Goal: Task Accomplishment & Management: Complete application form

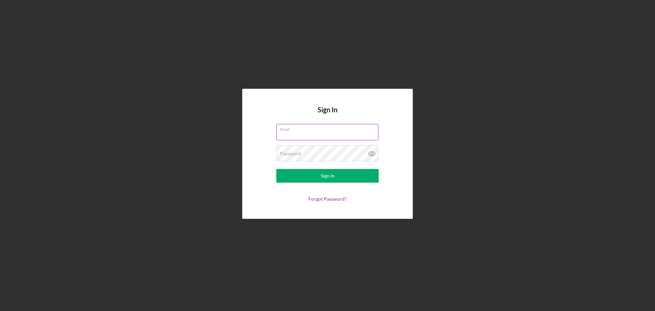
click at [340, 132] on input "Email" at bounding box center [327, 132] width 102 height 16
type input "[EMAIL_ADDRESS][DOMAIN_NAME]"
click at [276, 169] on button "Sign In" at bounding box center [327, 176] width 102 height 14
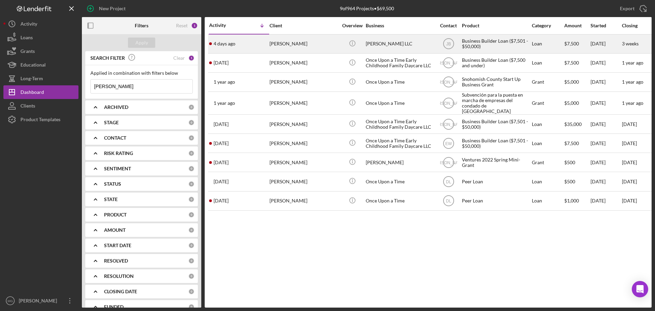
click at [292, 45] on div "[PERSON_NAME]" at bounding box center [303, 44] width 68 height 18
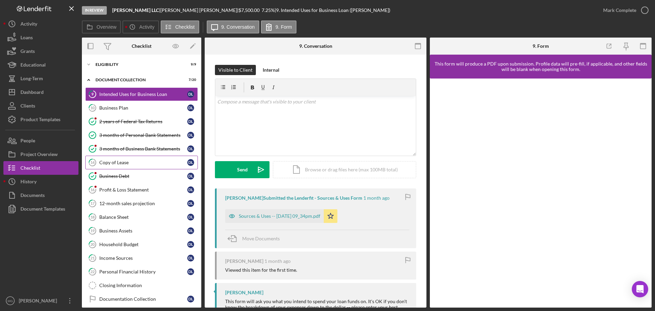
click at [140, 162] on div "Copy of Lease" at bounding box center [143, 162] width 88 height 5
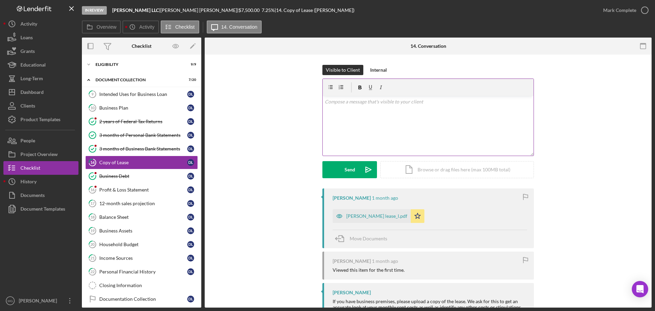
click at [403, 105] on p at bounding box center [428, 102] width 207 height 8
click at [338, 168] on button "Send Icon/icon-invite-send" at bounding box center [349, 169] width 55 height 17
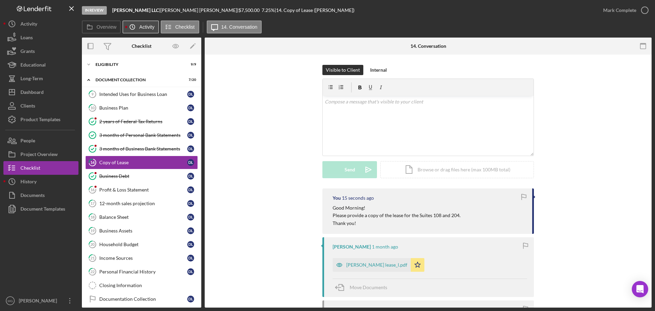
click at [142, 25] on label "Activity" at bounding box center [146, 26] width 15 height 5
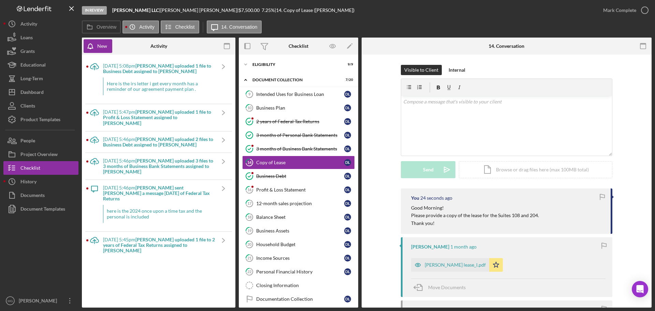
click at [151, 88] on div "Here is the irs letter i get every month has a reminder of our agreement paymen…" at bounding box center [159, 86] width 112 height 18
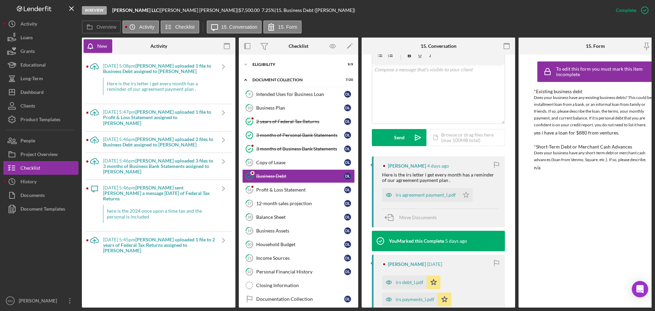
scroll to position [136, 0]
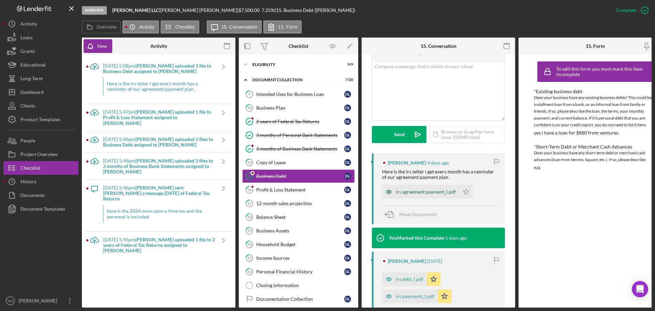
click at [426, 191] on div "irs agreement payment_l.pdf" at bounding box center [426, 191] width 60 height 5
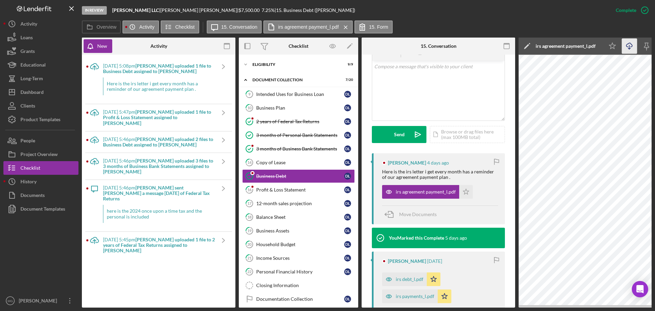
click at [630, 44] on icon "Icon/Download" at bounding box center [629, 46] width 15 height 15
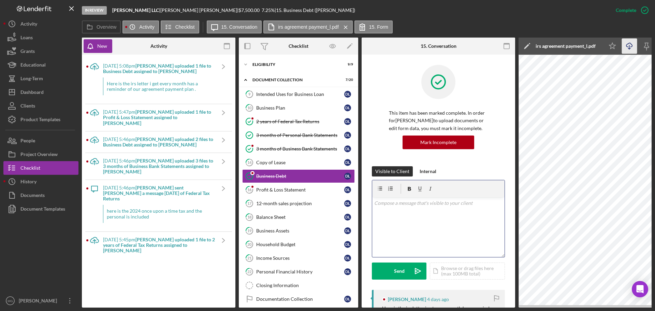
click at [428, 206] on p at bounding box center [438, 203] width 129 height 8
click at [399, 272] on div "Send" at bounding box center [399, 270] width 11 height 17
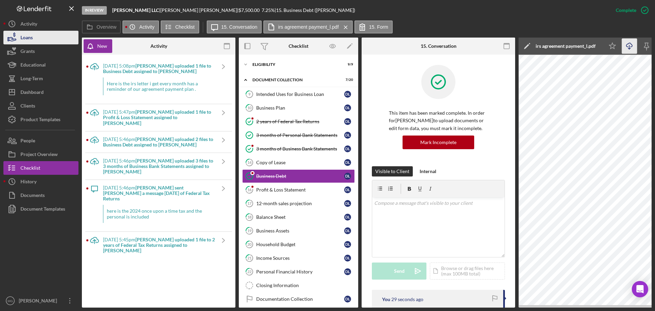
click at [28, 39] on div "Loans" at bounding box center [26, 38] width 12 height 15
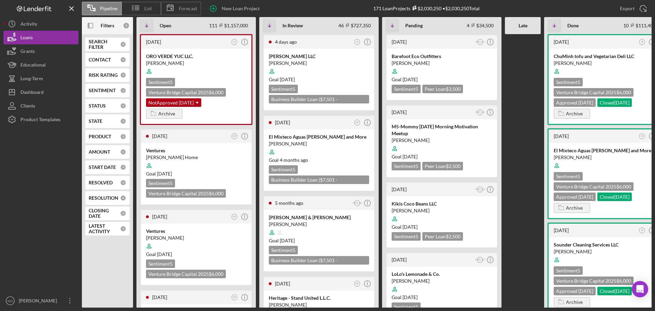
click at [103, 43] on b "SEARCH FILTER" at bounding box center [104, 44] width 31 height 11
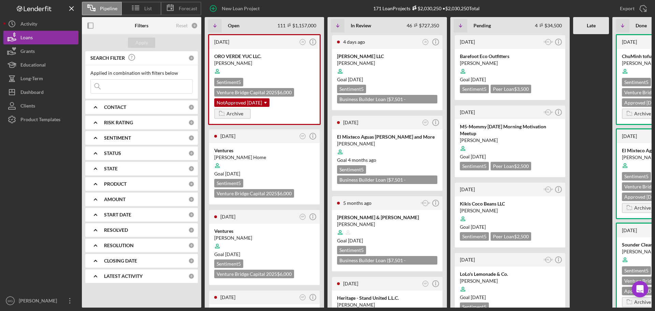
click at [125, 86] on input at bounding box center [142, 86] width 102 height 14
click at [123, 84] on input at bounding box center [142, 86] width 102 height 14
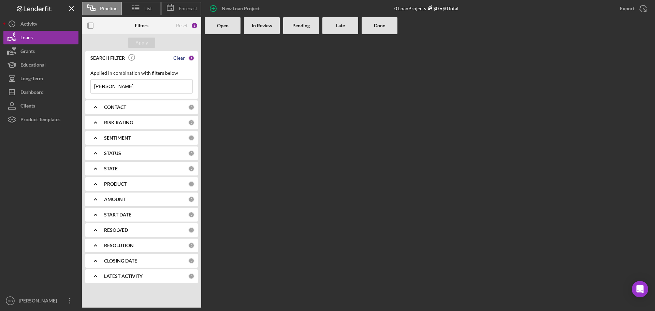
type input "[PERSON_NAME]"
click at [179, 59] on div "Clear" at bounding box center [179, 57] width 12 height 5
click at [142, 84] on input at bounding box center [142, 86] width 102 height 14
click at [26, 37] on div "Loans" at bounding box center [26, 38] width 12 height 15
click at [119, 89] on input "[PERSON_NAME]" at bounding box center [142, 86] width 102 height 14
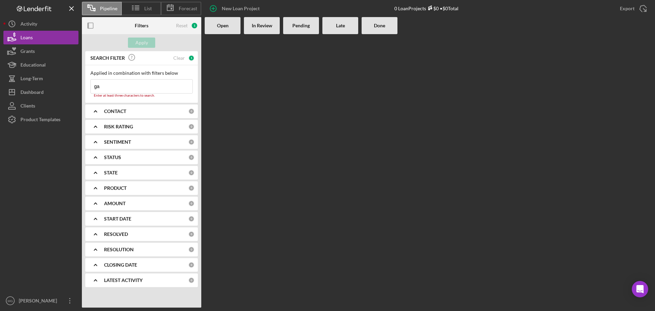
type input "g"
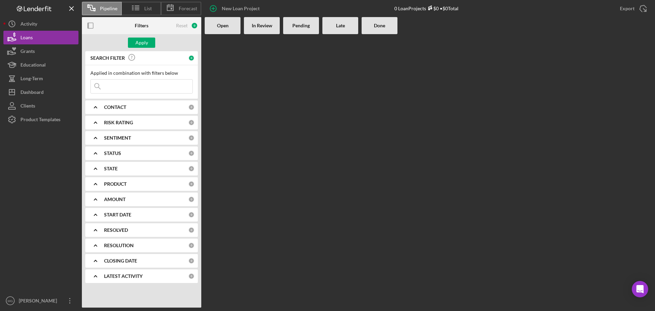
click at [126, 88] on input at bounding box center [142, 86] width 102 height 14
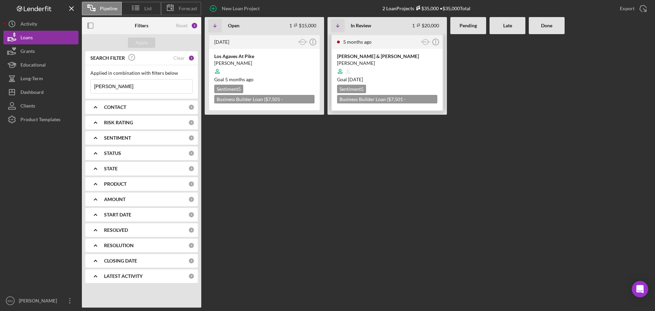
type input "[PERSON_NAME]"
click at [370, 61] on div "[PERSON_NAME]" at bounding box center [387, 63] width 100 height 7
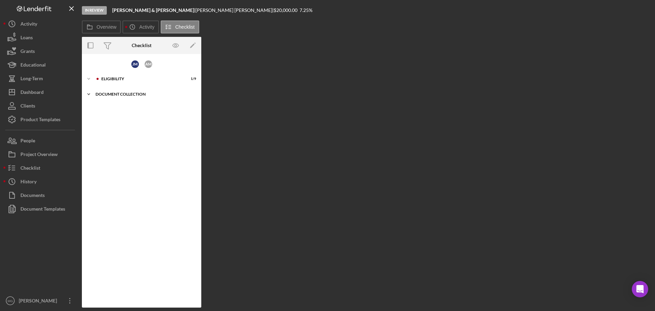
click at [130, 95] on div "Document Collection" at bounding box center [143, 94] width 97 height 4
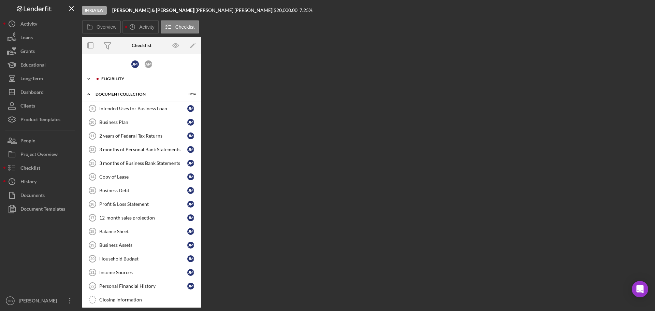
click at [90, 78] on polyline at bounding box center [89, 78] width 2 height 1
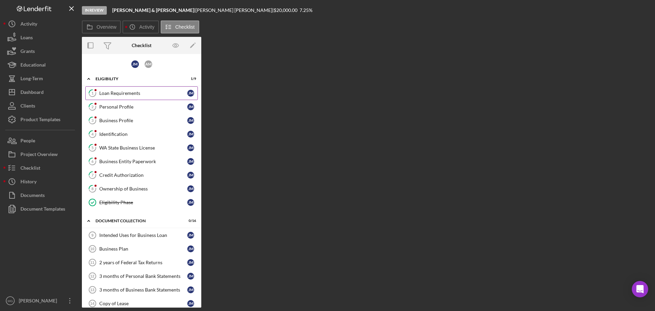
click at [115, 93] on div "Loan Requirements" at bounding box center [143, 92] width 88 height 5
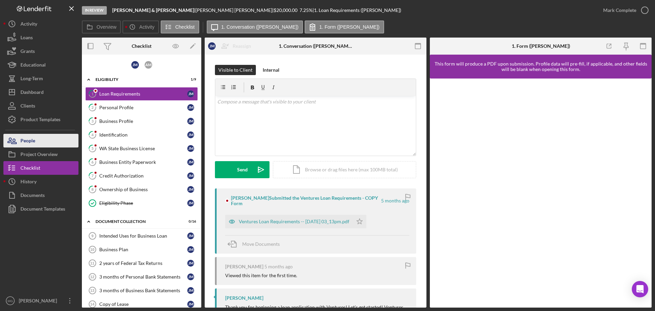
click at [42, 144] on button "People" at bounding box center [40, 141] width 75 height 14
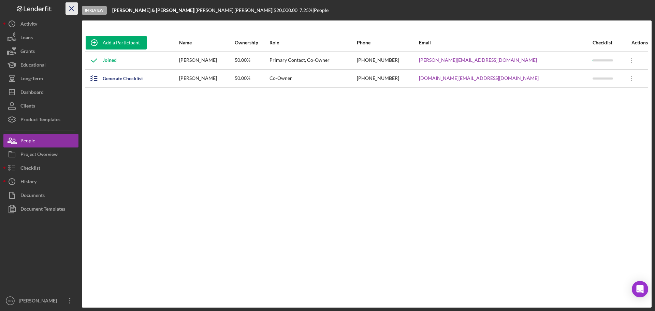
click at [73, 9] on icon "Icon/Menu Close" at bounding box center [71, 8] width 15 height 15
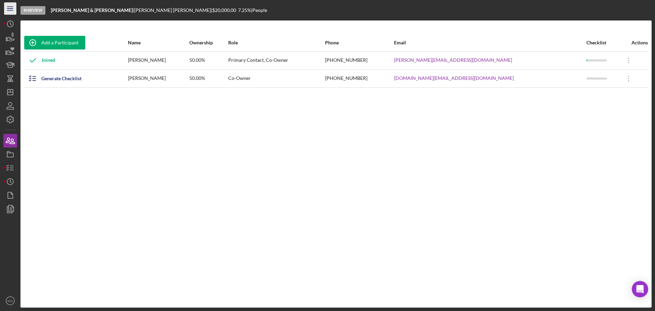
click at [10, 9] on icon "Icon/Menu" at bounding box center [10, 8] width 15 height 15
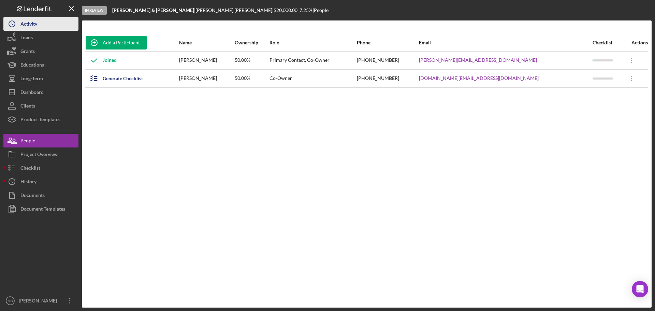
click at [31, 24] on div "Activity" at bounding box center [28, 24] width 17 height 15
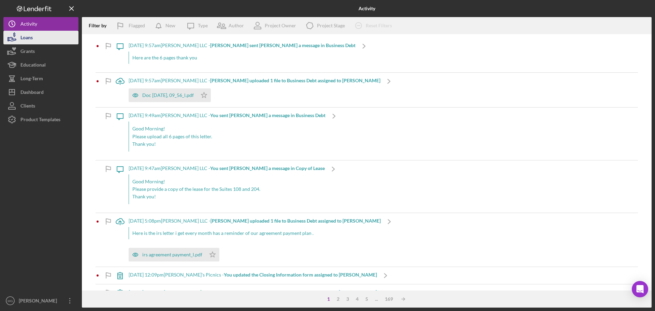
click at [13, 39] on icon "button" at bounding box center [12, 39] width 7 height 4
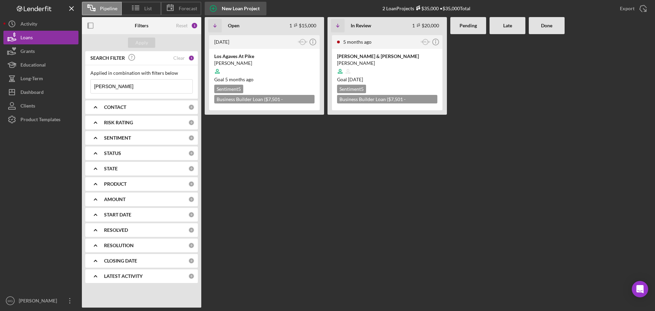
click at [235, 9] on div "New Loan Project" at bounding box center [241, 9] width 38 height 14
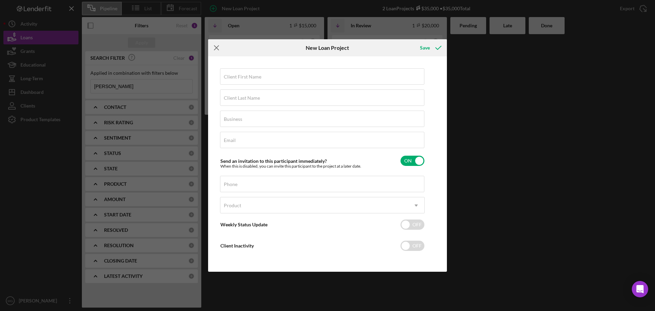
click at [218, 44] on icon "Icon/Menu Close" at bounding box center [216, 47] width 17 height 17
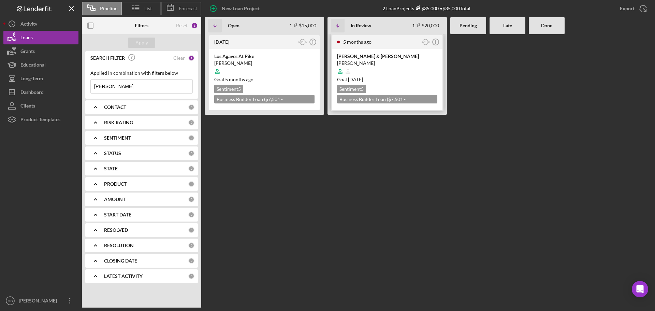
click at [351, 59] on div "[PERSON_NAME] & [PERSON_NAME]" at bounding box center [387, 56] width 100 height 7
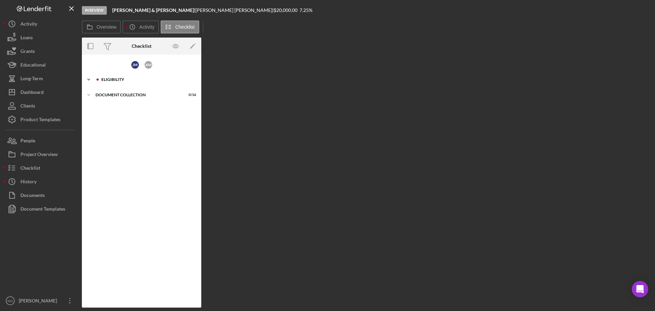
click at [107, 77] on div "Eligibility" at bounding box center [146, 79] width 91 height 4
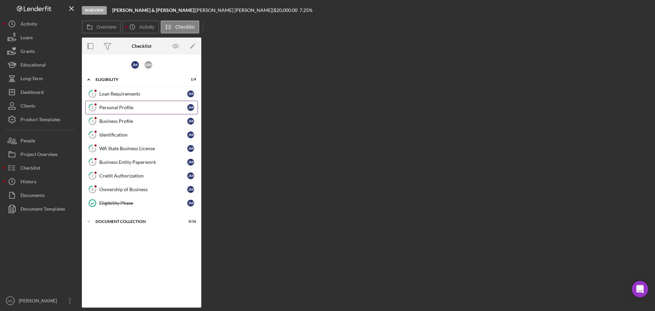
click at [123, 110] on div "Personal Profile" at bounding box center [143, 107] width 88 height 5
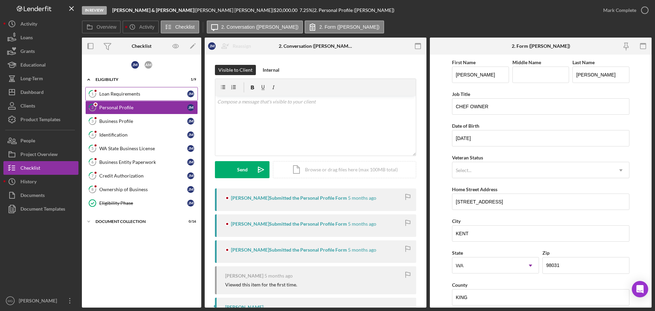
click at [118, 92] on div "Loan Requirements" at bounding box center [143, 93] width 88 height 5
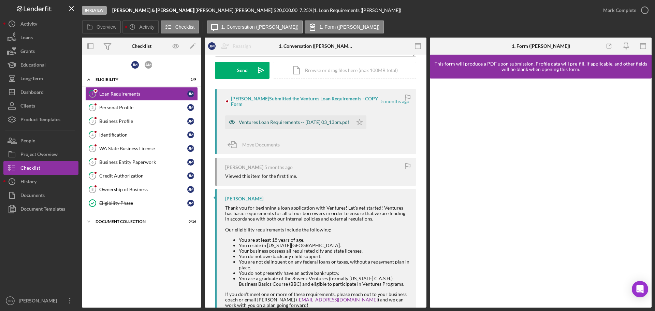
scroll to position [102, 0]
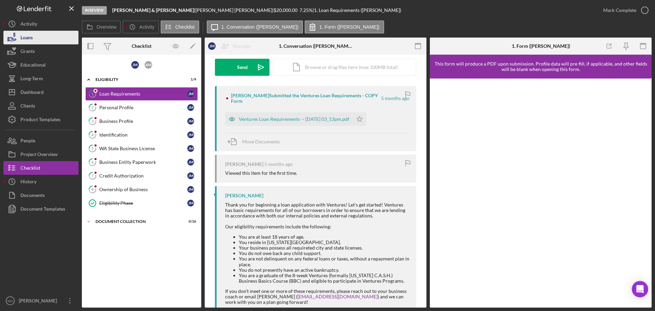
click at [31, 38] on div "Loans" at bounding box center [26, 38] width 12 height 15
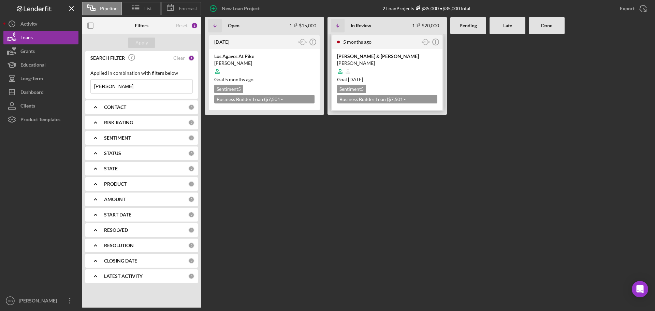
click at [359, 56] on div "[PERSON_NAME] & [PERSON_NAME]" at bounding box center [387, 56] width 100 height 7
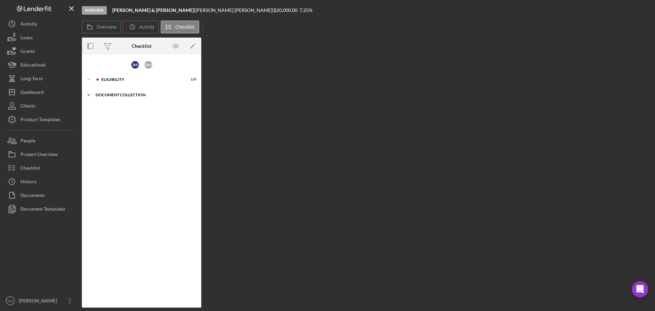
click at [112, 92] on div "Icon/Expander Document Collection 0 / 16" at bounding box center [141, 95] width 119 height 14
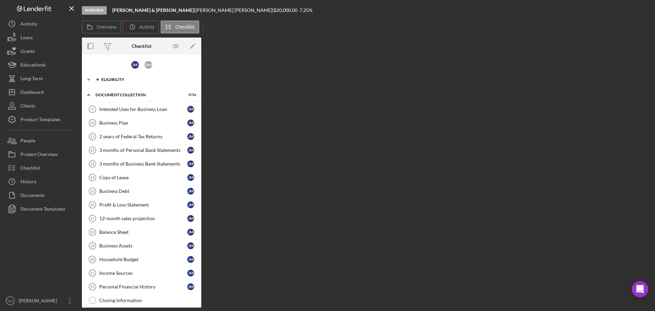
click at [88, 80] on icon "Icon/Expander" at bounding box center [89, 80] width 14 height 14
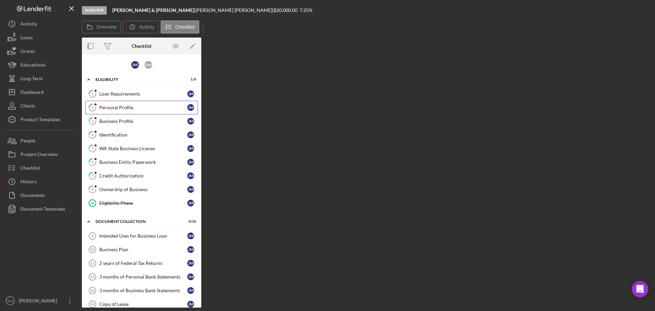
click at [121, 108] on div "Personal Profile" at bounding box center [143, 107] width 88 height 5
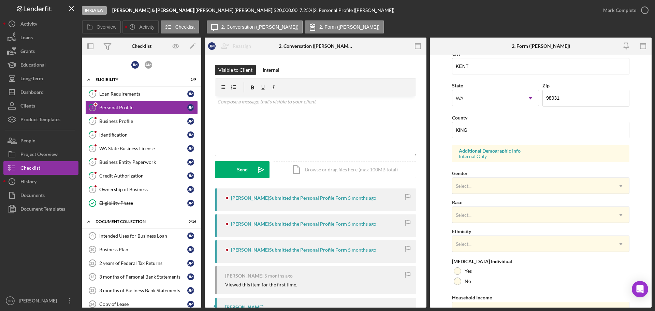
scroll to position [203, 0]
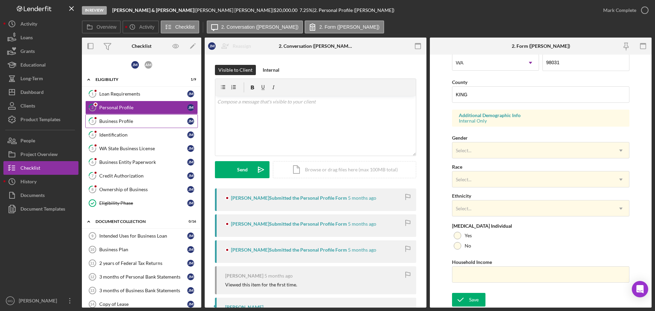
click at [113, 121] on div "Business Profile" at bounding box center [143, 120] width 88 height 5
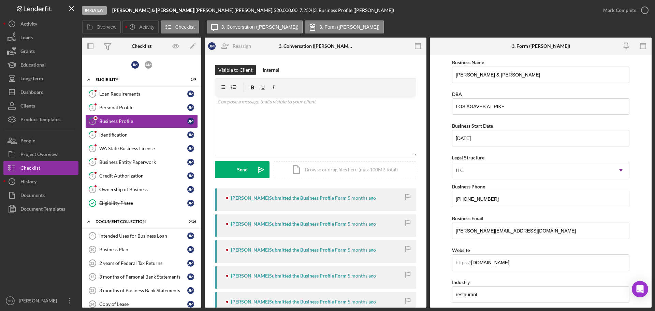
click at [316, 197] on div "[PERSON_NAME] Submitted the Business Profile Form" at bounding box center [289, 197] width 116 height 5
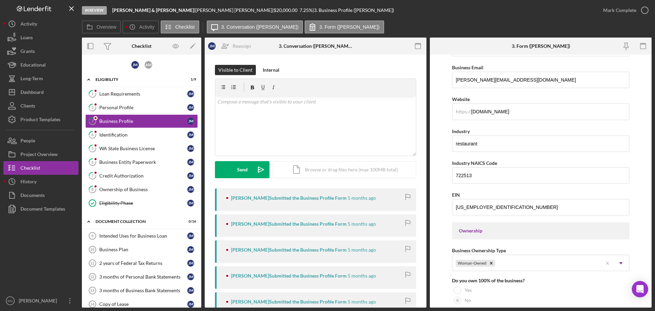
scroll to position [287, 0]
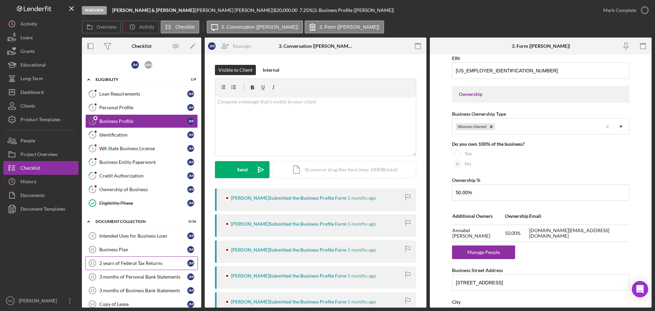
click at [144, 265] on div "2 years of Federal Tax Returns" at bounding box center [143, 262] width 88 height 5
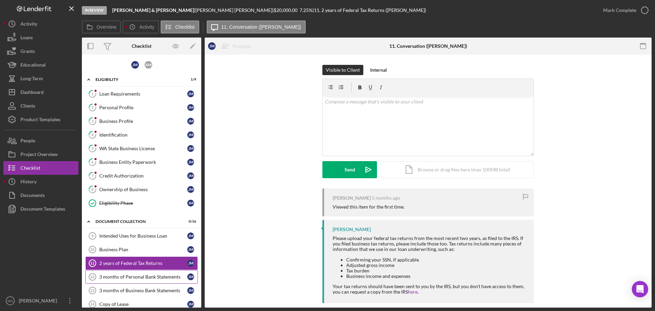
click at [130, 277] on div "3 months of Personal Bank Statements" at bounding box center [143, 276] width 88 height 5
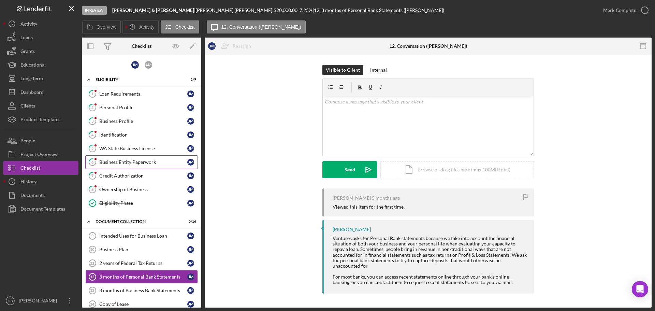
click at [134, 161] on div "Business Entity Paperwork" at bounding box center [143, 161] width 88 height 5
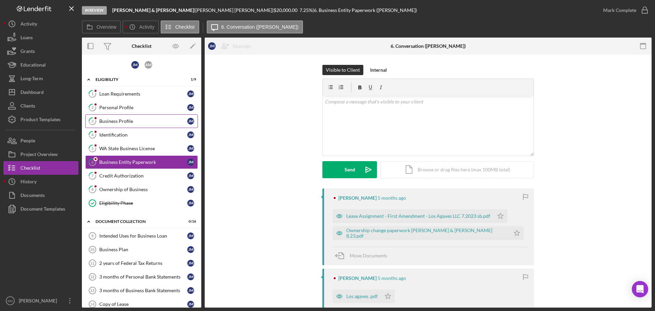
click at [113, 123] on div "Business Profile" at bounding box center [143, 120] width 88 height 5
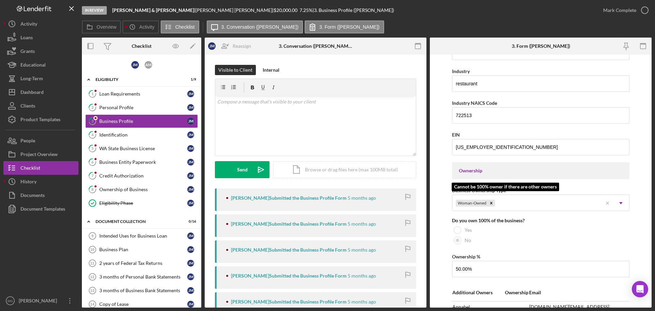
scroll to position [205, 0]
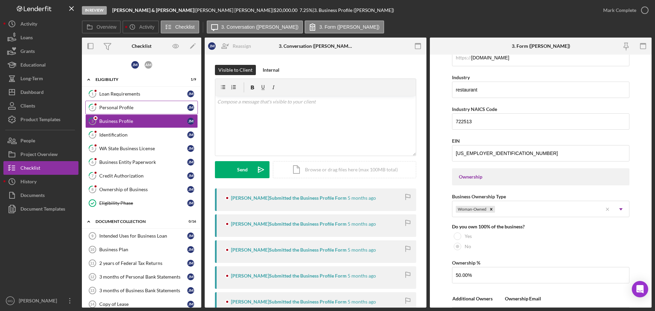
click at [118, 109] on div "Personal Profile" at bounding box center [143, 107] width 88 height 5
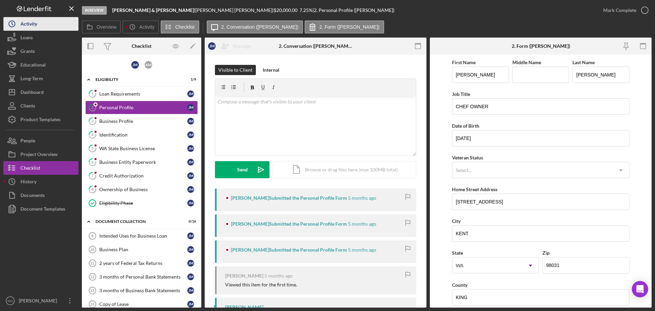
click at [29, 24] on div "Activity" at bounding box center [28, 24] width 17 height 15
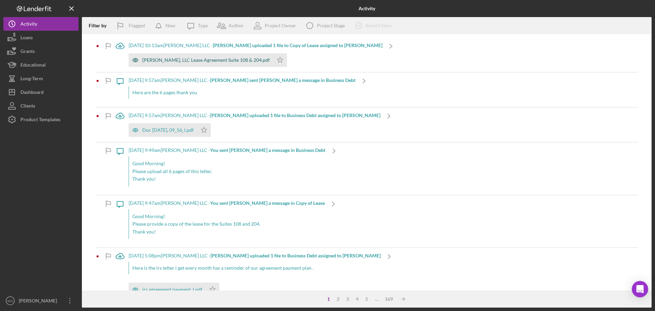
click at [205, 60] on div "[PERSON_NAME], LLC Lease Agreement Suite 108 & 204.pdf" at bounding box center [206, 59] width 128 height 5
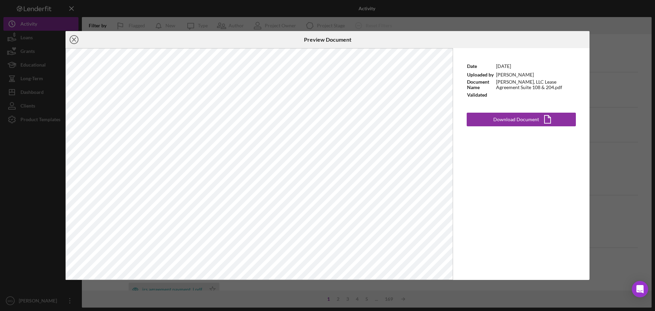
click at [71, 39] on icon "Icon/Close" at bounding box center [73, 39] width 17 height 17
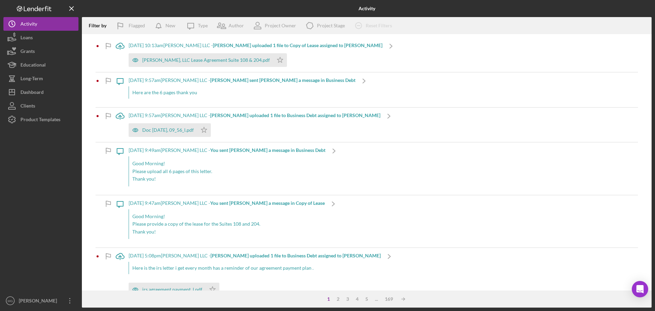
click at [172, 92] on div "Here are the 6 pages thank you" at bounding box center [242, 92] width 227 height 12
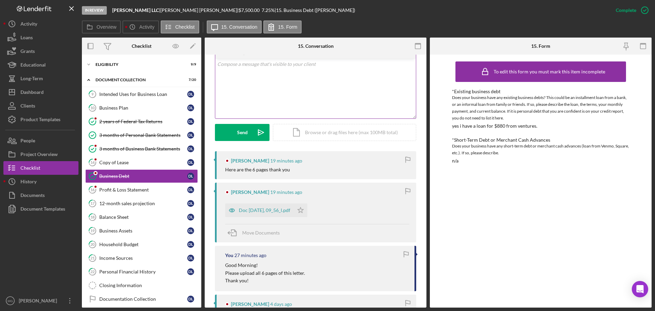
scroll to position [136, 0]
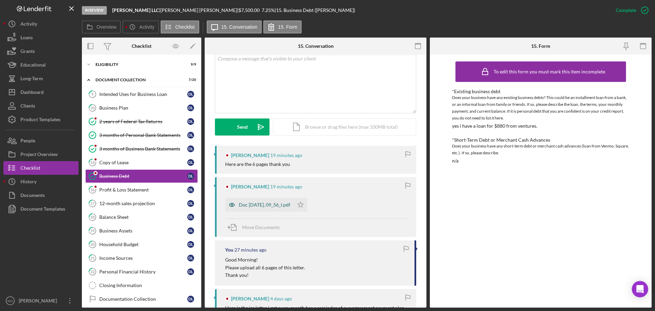
click at [278, 202] on div "Doc [DATE], 09_56_l.pdf" at bounding box center [264, 204] width 51 height 5
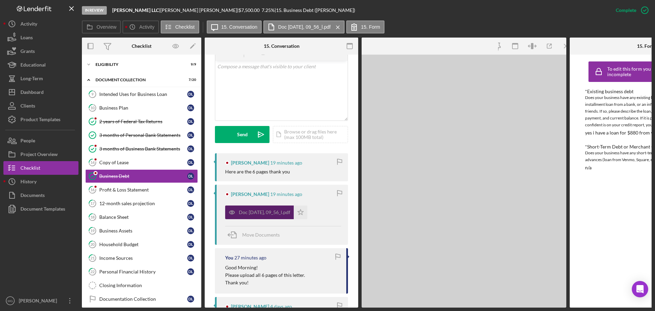
scroll to position [144, 0]
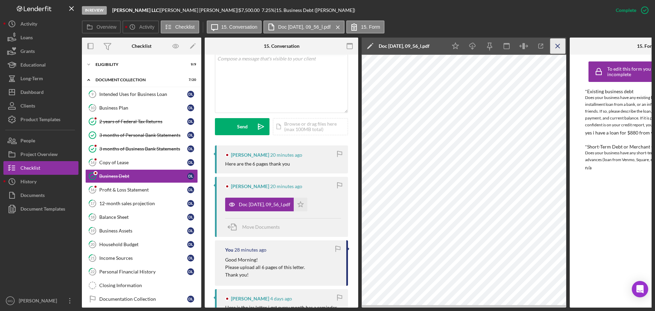
click at [559, 47] on icon "Icon/Menu Close" at bounding box center [557, 46] width 15 height 15
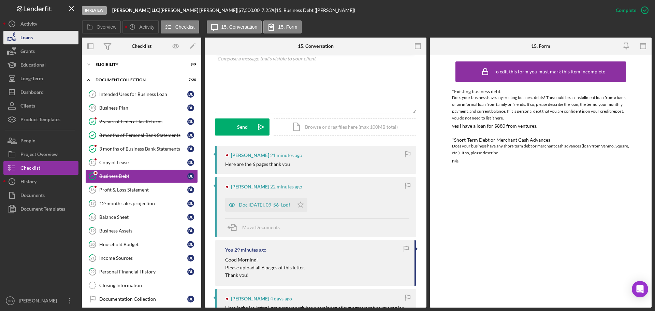
click at [31, 35] on div "Loans" at bounding box center [26, 38] width 12 height 15
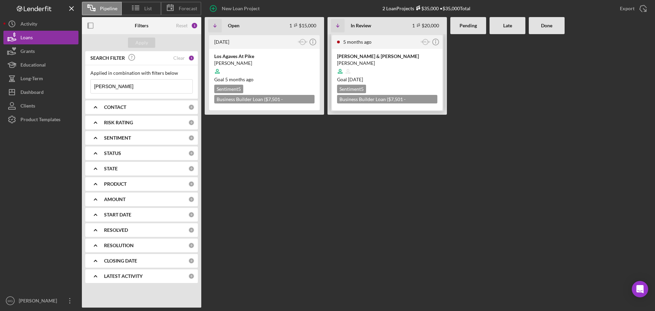
click at [391, 64] on div "[PERSON_NAME]" at bounding box center [387, 63] width 100 height 7
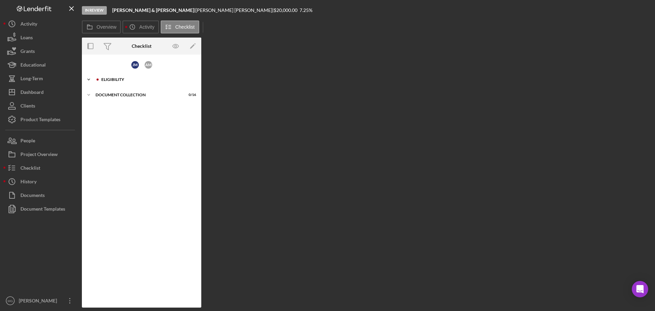
click at [89, 80] on polyline at bounding box center [89, 79] width 2 height 1
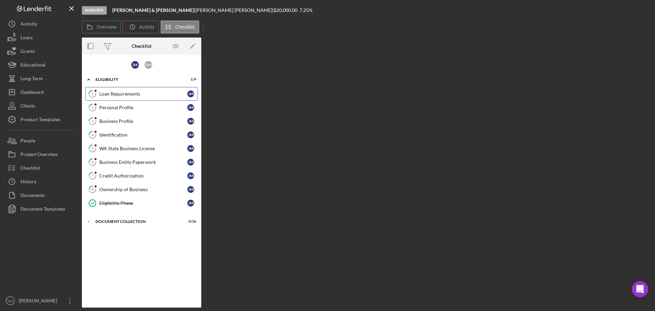
click at [118, 94] on div "Loan Requirements" at bounding box center [143, 93] width 88 height 5
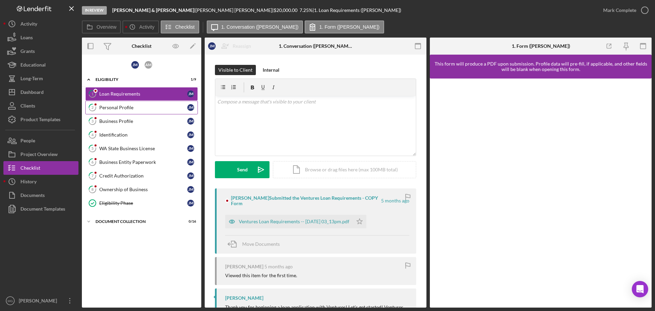
click at [107, 107] on div "Personal Profile" at bounding box center [143, 107] width 88 height 5
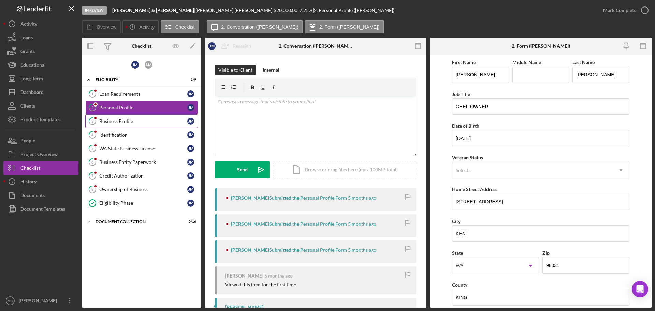
click at [133, 120] on div "Business Profile" at bounding box center [143, 120] width 88 height 5
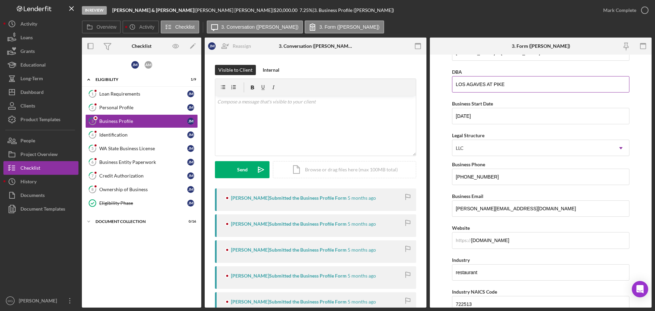
scroll to position [34, 0]
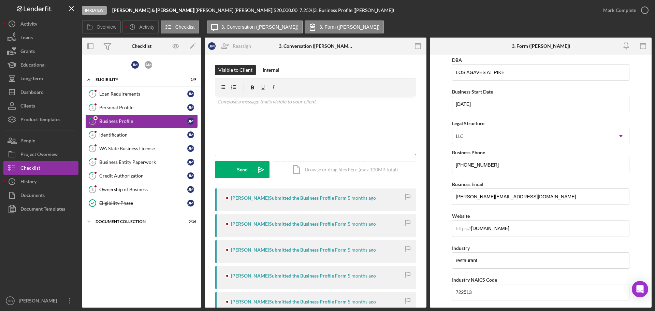
click at [310, 199] on div "[PERSON_NAME] Submitted the Business Profile Form" at bounding box center [289, 197] width 116 height 5
click at [301, 197] on div "[PERSON_NAME] Submitted the Business Profile Form" at bounding box center [289, 197] width 116 height 5
drag, startPoint x: 509, startPoint y: 195, endPoint x: 449, endPoint y: 194, distance: 60.0
click at [449, 194] on form "Business Name [PERSON_NAME] & [PERSON_NAME] DBA LOS AGAVES AT PIKE Business Sta…" at bounding box center [541, 181] width 222 height 253
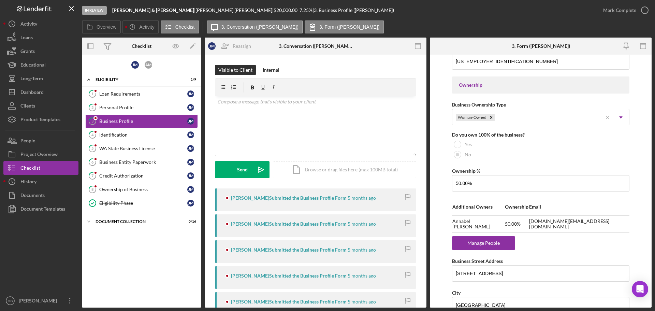
scroll to position [307, 0]
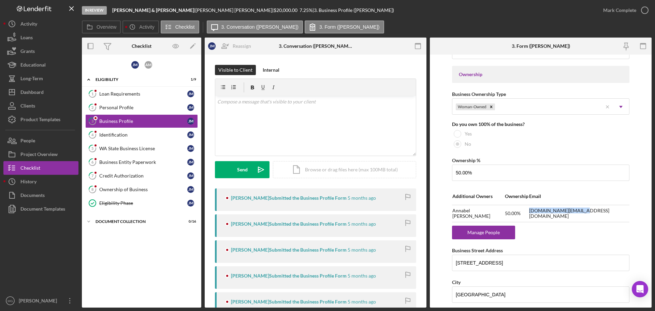
drag, startPoint x: 602, startPoint y: 211, endPoint x: 547, endPoint y: 214, distance: 55.6
click at [547, 214] on tr "[PERSON_NAME] 50.00% [DOMAIN_NAME][EMAIL_ADDRESS][DOMAIN_NAME]" at bounding box center [540, 213] width 177 height 17
copy tr "[DOMAIN_NAME][EMAIL_ADDRESS][DOMAIN_NAME]"
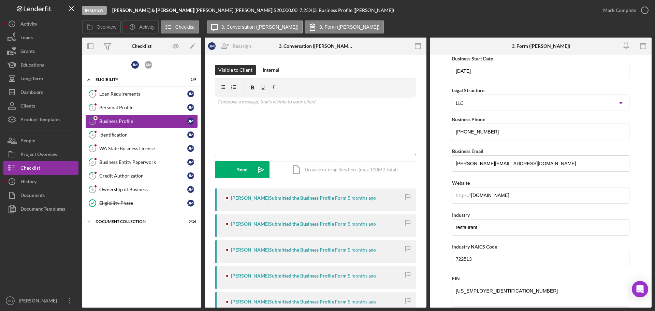
scroll to position [0, 0]
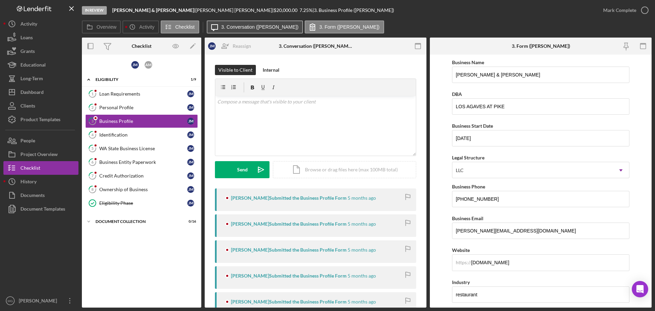
click at [272, 29] on label "3. Conversation ([PERSON_NAME])" at bounding box center [259, 26] width 77 height 5
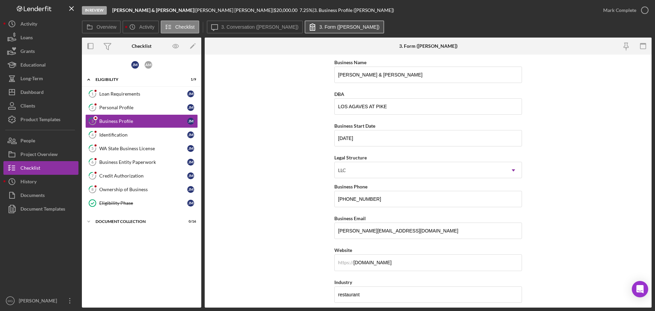
click at [324, 28] on label "3. Form ([PERSON_NAME])" at bounding box center [349, 26] width 60 height 5
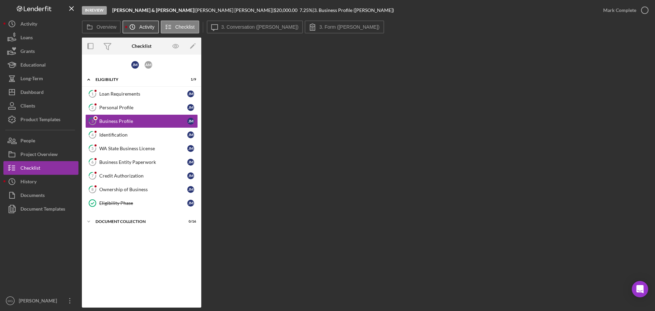
click at [135, 27] on icon "Icon/History" at bounding box center [132, 27] width 14 height 14
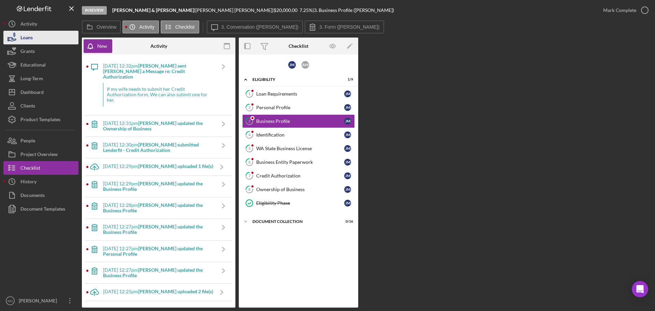
click at [27, 38] on div "Loans" at bounding box center [26, 38] width 12 height 15
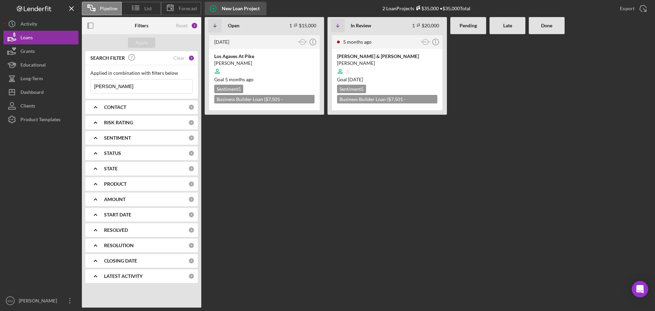
click at [228, 13] on div "New Loan Project" at bounding box center [241, 9] width 38 height 14
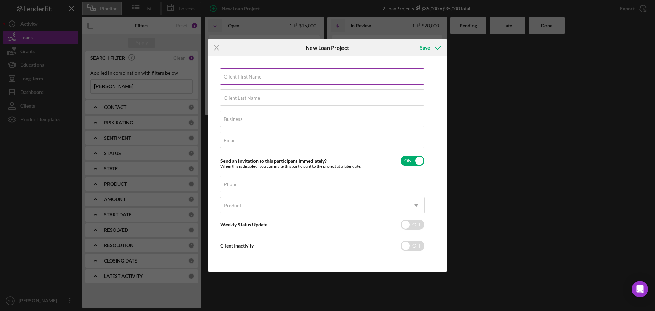
click at [267, 76] on input "Client First Name" at bounding box center [322, 76] width 204 height 16
type input "[PERSON_NAME]"
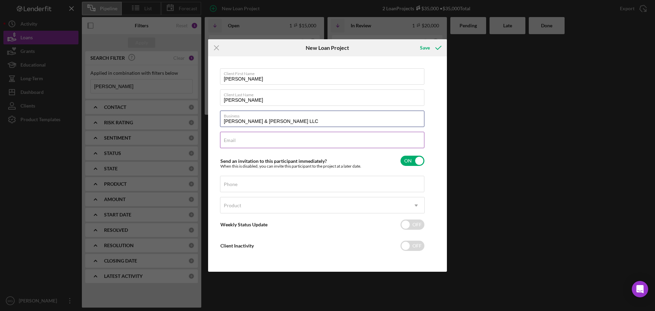
type input "[PERSON_NAME] & [PERSON_NAME] LLC"
click at [299, 139] on div "Email Required" at bounding box center [322, 140] width 205 height 17
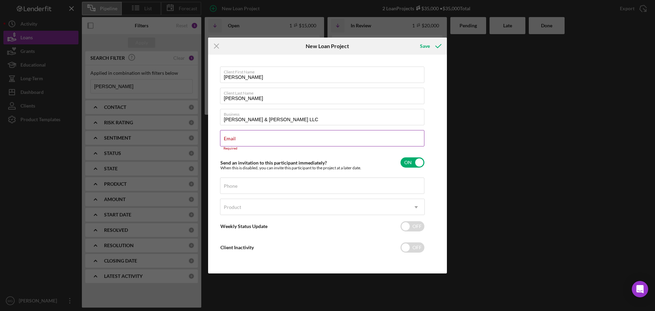
click at [236, 139] on label "Email" at bounding box center [230, 138] width 12 height 5
click at [379, 139] on input "Email" at bounding box center [322, 138] width 204 height 16
paste input "[PERSON_NAME][EMAIL_ADDRESS][DOMAIN_NAME]"
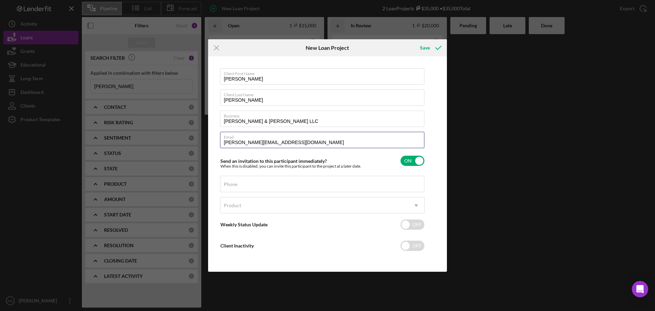
type input "[PERSON_NAME][EMAIL_ADDRESS][DOMAIN_NAME]"
click at [267, 182] on div "Phone" at bounding box center [322, 184] width 205 height 17
paste input "[PHONE_NUMBER]"
type input "[PHONE_NUMBER]"
click at [313, 204] on div "Product" at bounding box center [314, 205] width 188 height 16
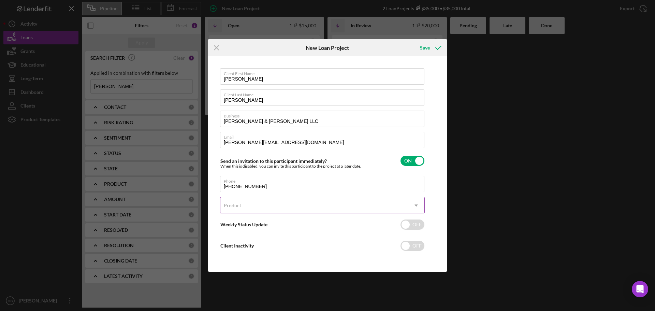
click at [310, 207] on div "Product" at bounding box center [314, 205] width 188 height 16
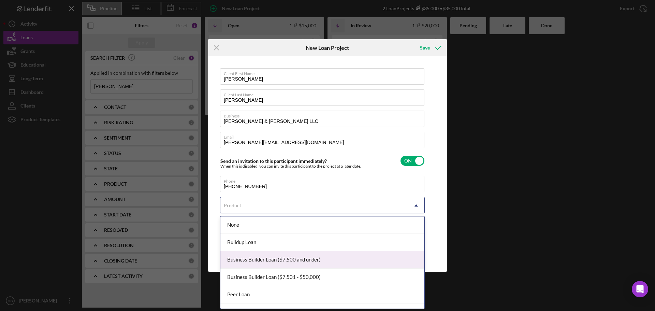
click at [275, 261] on div "Business Builder Loan ($7,500 and under)" at bounding box center [322, 259] width 204 height 17
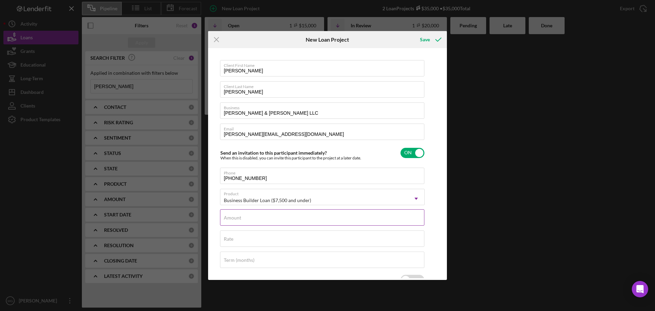
click at [277, 219] on input "Amount" at bounding box center [322, 217] width 204 height 16
click at [259, 239] on input "Rate" at bounding box center [322, 238] width 204 height 16
click at [247, 220] on input "$5,000" at bounding box center [322, 217] width 204 height 16
type input "$5"
type input "$5,000"
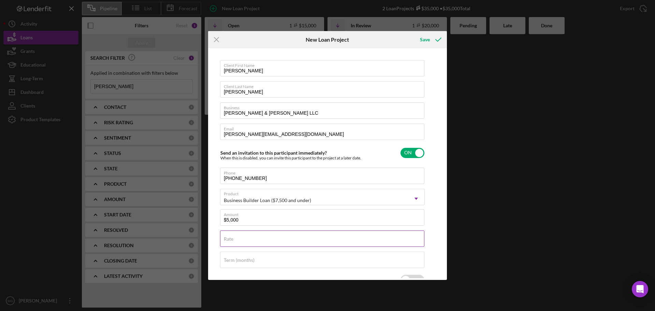
click at [239, 238] on div "Rate" at bounding box center [322, 238] width 205 height 17
type input "7.250%"
click at [242, 256] on div "Term (months)" at bounding box center [322, 259] width 205 height 17
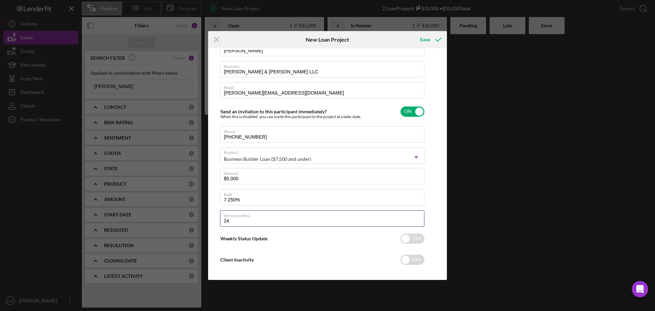
scroll to position [47, 0]
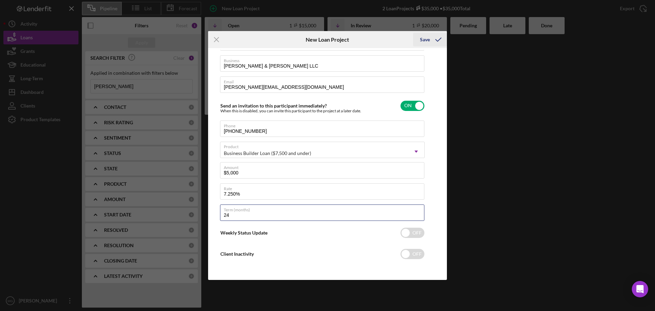
type input "24"
click at [427, 40] on div "Save" at bounding box center [425, 40] width 10 height 14
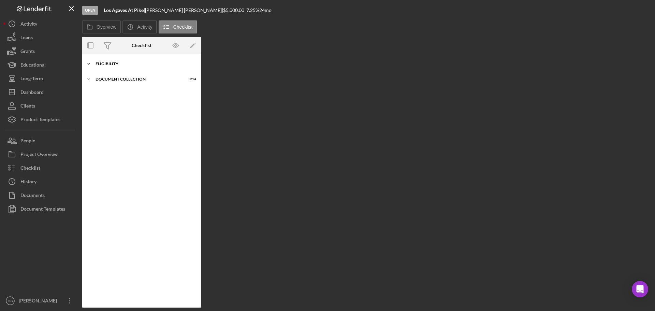
click at [88, 64] on polyline at bounding box center [89, 63] width 2 height 1
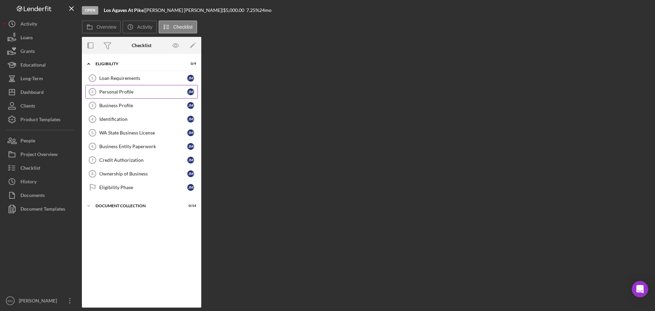
click at [125, 93] on div "Personal Profile" at bounding box center [143, 91] width 88 height 5
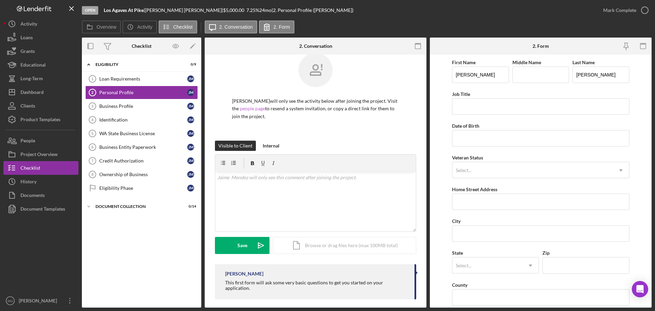
click at [250, 109] on link "people page" at bounding box center [252, 108] width 25 height 6
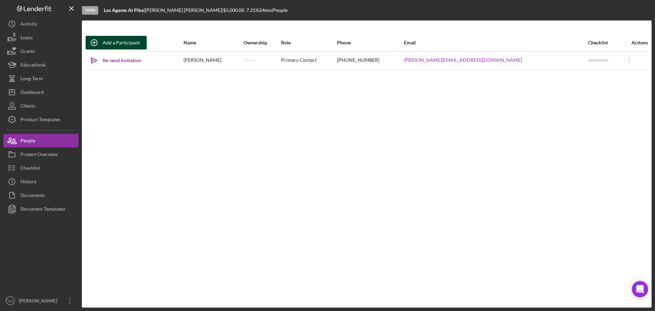
click at [121, 44] on div "Add a Participant" at bounding box center [121, 43] width 37 height 14
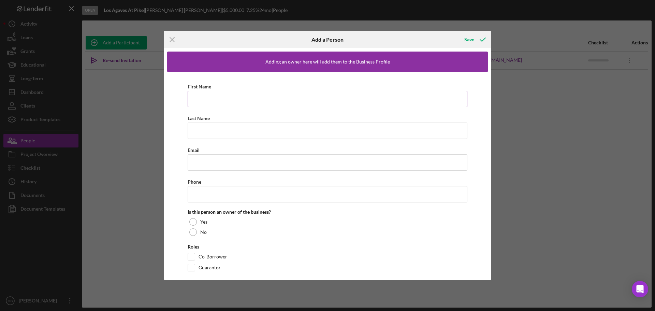
click at [240, 102] on input "First Name" at bounding box center [328, 99] width 280 height 16
click at [246, 101] on input "First Name" at bounding box center [328, 99] width 280 height 16
type input "Annabel"
type input "[PERSON_NAME]"
click at [203, 160] on input "Email" at bounding box center [328, 162] width 280 height 16
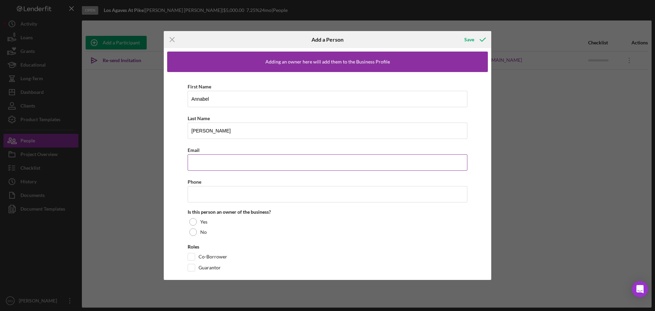
paste input "[DOMAIN_NAME][EMAIL_ADDRESS][DOMAIN_NAME]"
type input "[DOMAIN_NAME][EMAIL_ADDRESS][DOMAIN_NAME]"
click at [267, 195] on input "Phone" at bounding box center [328, 194] width 280 height 16
paste input "[PHONE_NUMBER]"
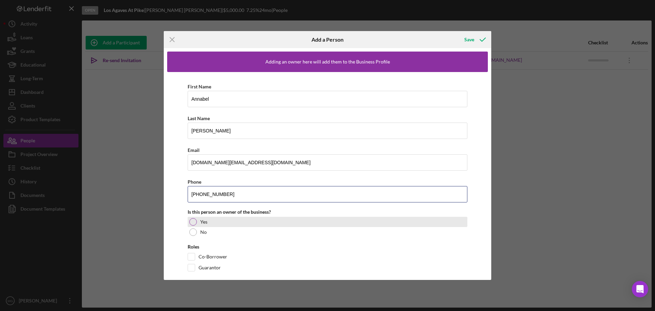
type input "[PHONE_NUMBER]"
click at [192, 222] on div at bounding box center [193, 222] width 8 height 8
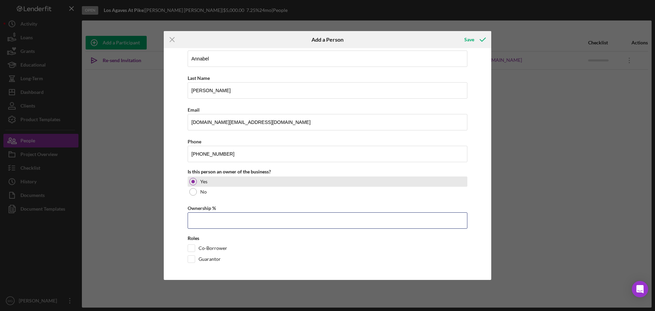
click at [313, 223] on input "Ownership %" at bounding box center [328, 220] width 280 height 16
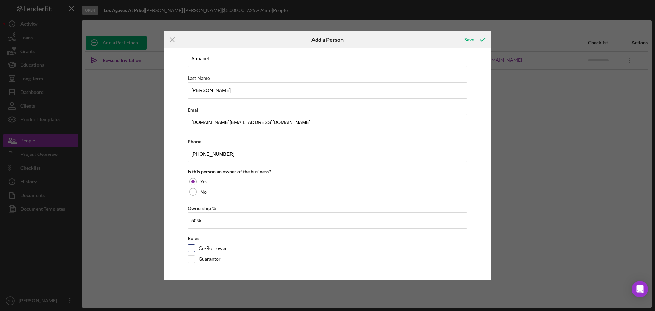
type input "50.00%"
click at [193, 249] on input "Co-Borrower" at bounding box center [191, 248] width 7 height 7
checkbox input "true"
click at [471, 42] on div "Save" at bounding box center [469, 40] width 10 height 14
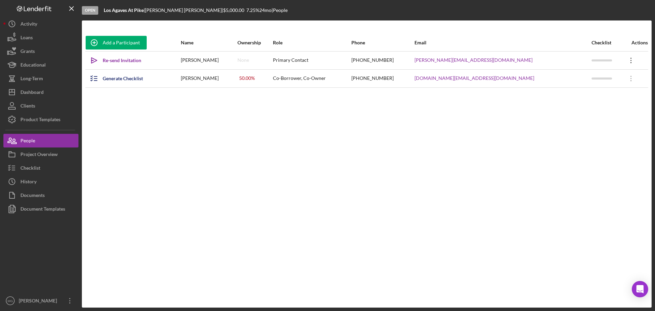
click at [627, 60] on icon "Icon/Overflow" at bounding box center [630, 60] width 17 height 17
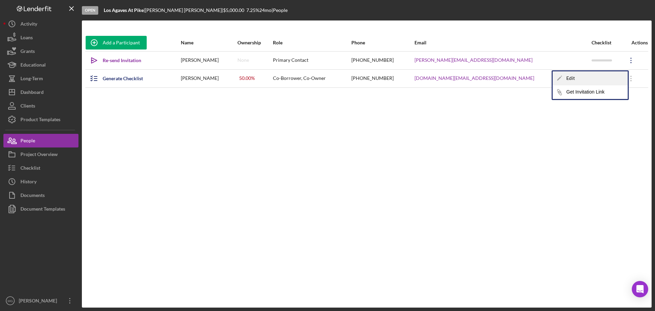
click at [569, 78] on div "Icon/Edit Edit" at bounding box center [589, 78] width 75 height 14
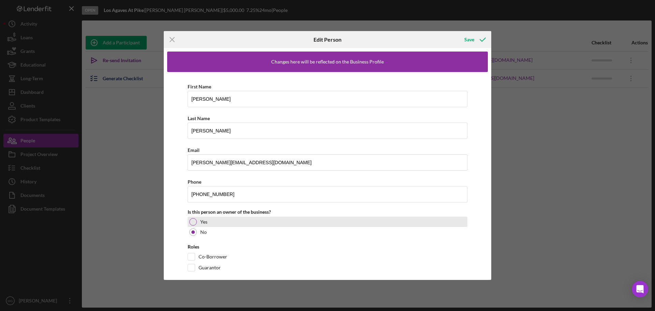
click at [194, 221] on div at bounding box center [193, 222] width 8 height 8
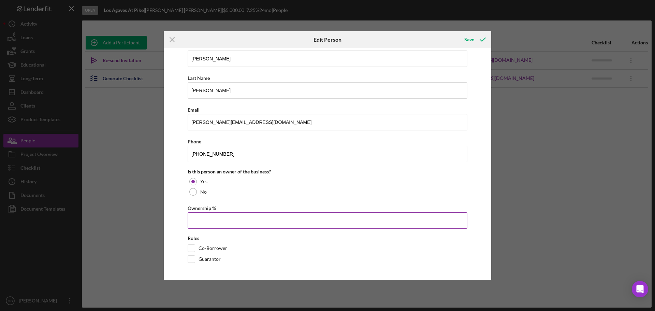
click at [270, 221] on input "Ownership %" at bounding box center [328, 220] width 280 height 16
type input "50.00%"
click at [263, 240] on div "Roles" at bounding box center [328, 237] width 280 height 5
click at [191, 260] on input "Guarantor" at bounding box center [191, 258] width 7 height 7
checkbox input "true"
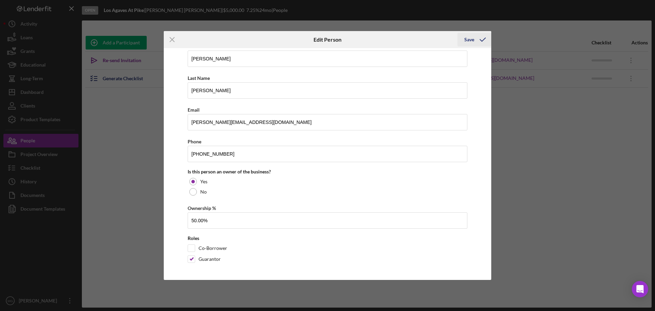
click at [470, 41] on div "Save" at bounding box center [469, 40] width 10 height 14
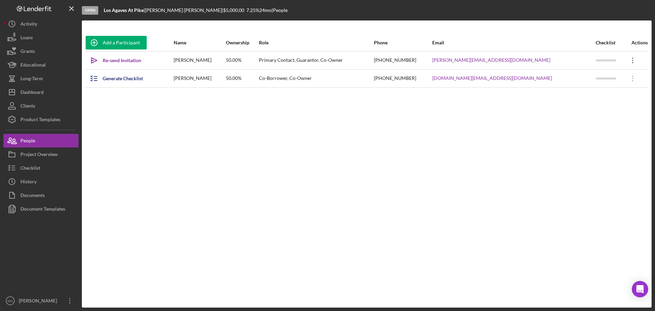
click at [626, 60] on icon "Icon/Overflow" at bounding box center [632, 60] width 17 height 17
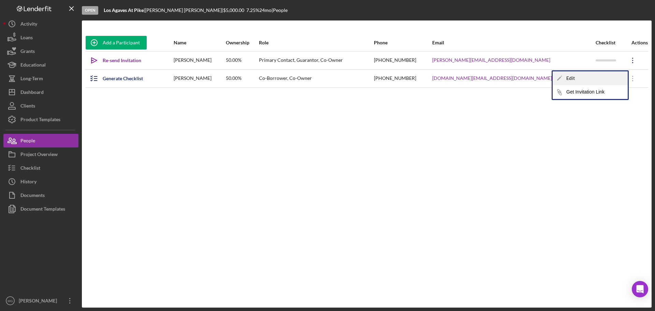
click at [578, 78] on div "Icon/Edit Edit" at bounding box center [589, 78] width 75 height 14
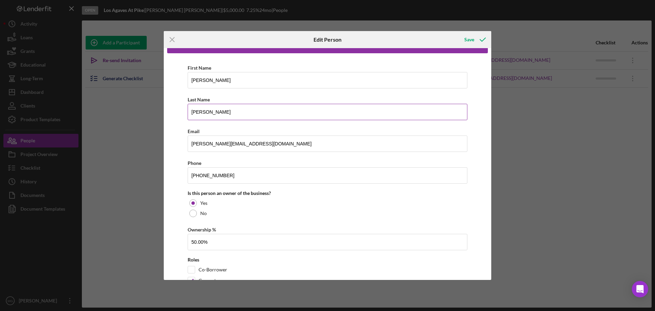
scroll to position [0, 0]
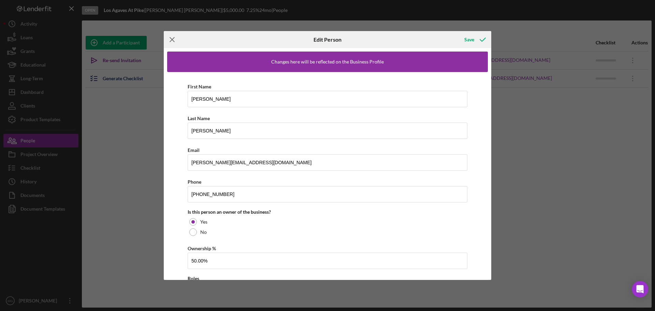
click at [174, 39] on icon "Icon/Menu Close" at bounding box center [172, 39] width 17 height 17
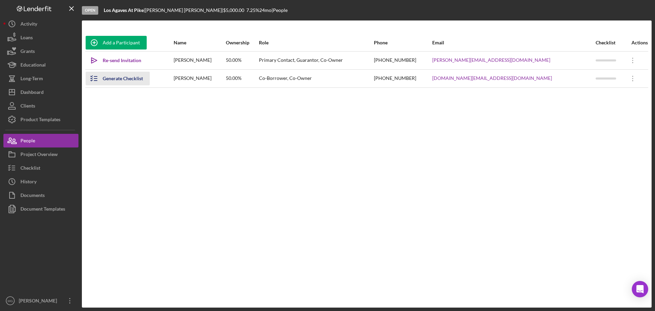
click at [123, 78] on div "Generate Checklist" at bounding box center [123, 79] width 40 height 14
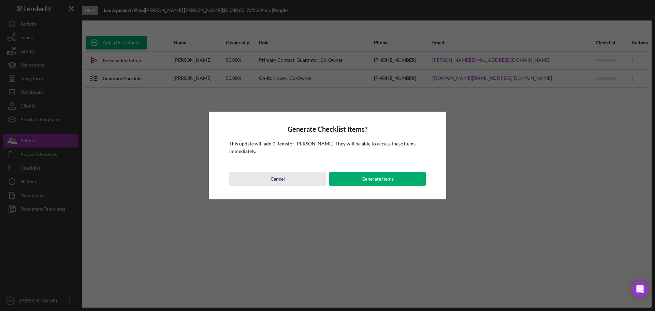
click at [273, 179] on div "Cancel" at bounding box center [277, 179] width 14 height 14
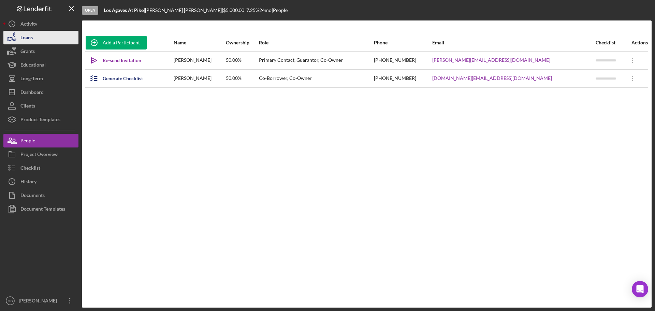
click at [44, 36] on button "Loans" at bounding box center [40, 38] width 75 height 14
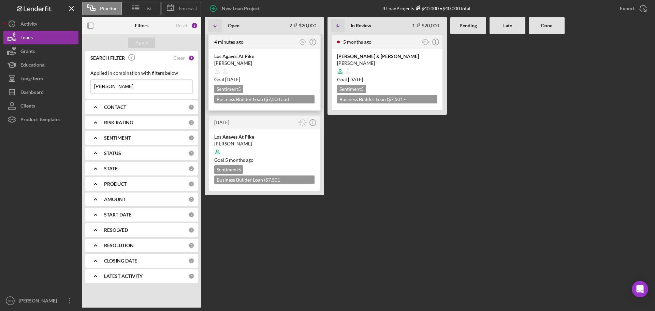
click at [240, 81] on time "[DATE]" at bounding box center [232, 79] width 15 height 6
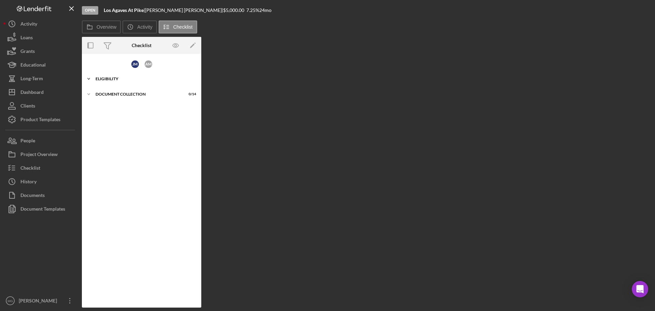
click at [89, 78] on icon "Icon/Expander" at bounding box center [89, 79] width 14 height 14
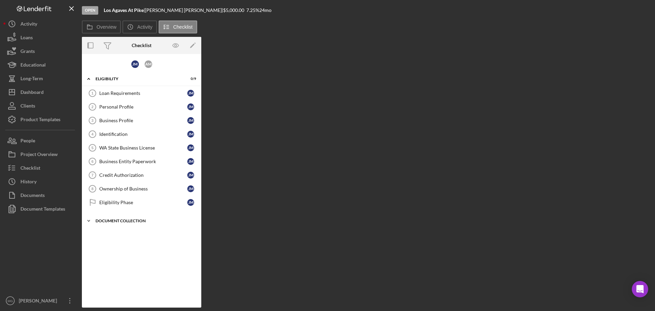
click at [99, 219] on div "Document Collection" at bounding box center [143, 221] width 97 height 4
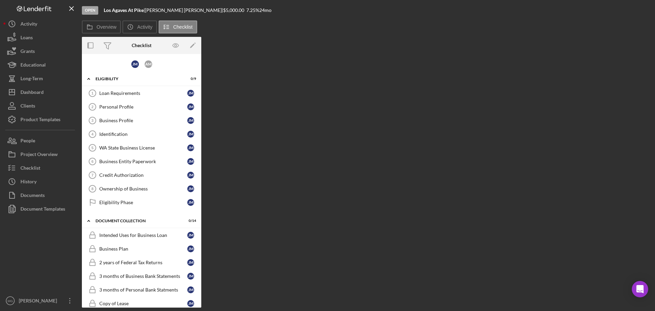
click at [272, 80] on div "Overview Internal Workflow Stage Open Icon/Dropdown Arrow Archive (can unarchiv…" at bounding box center [366, 172] width 569 height 270
